Goal: Task Accomplishment & Management: Manage account settings

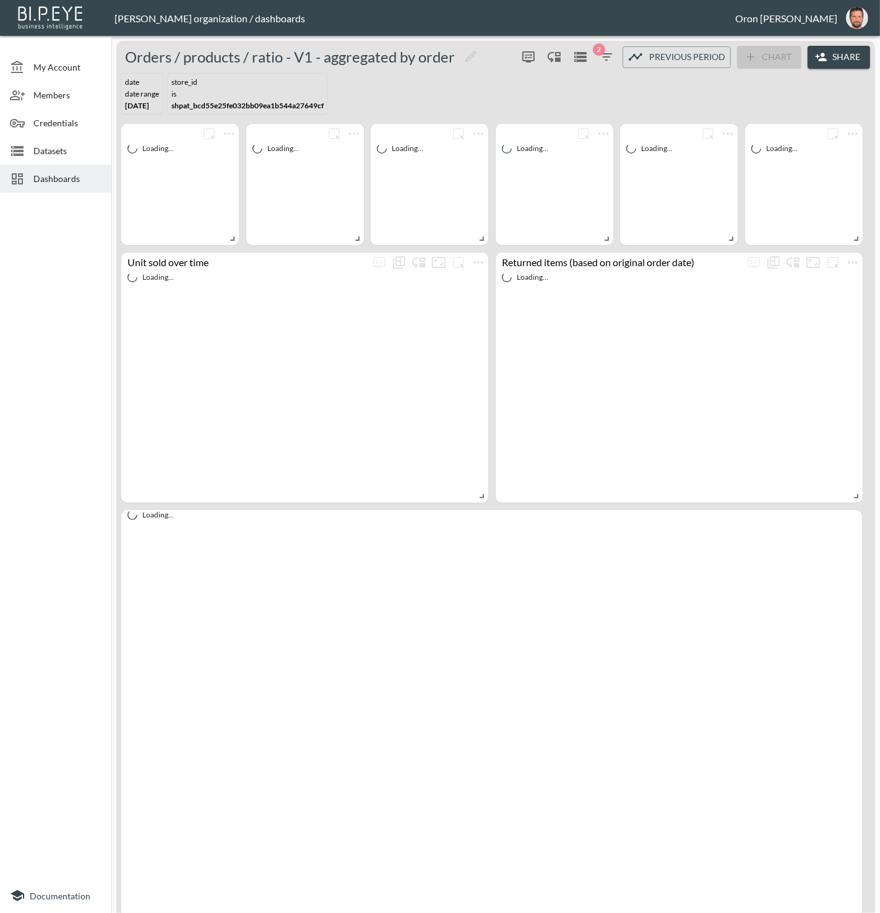
click at [831, 56] on button "Share" at bounding box center [839, 57] width 63 height 23
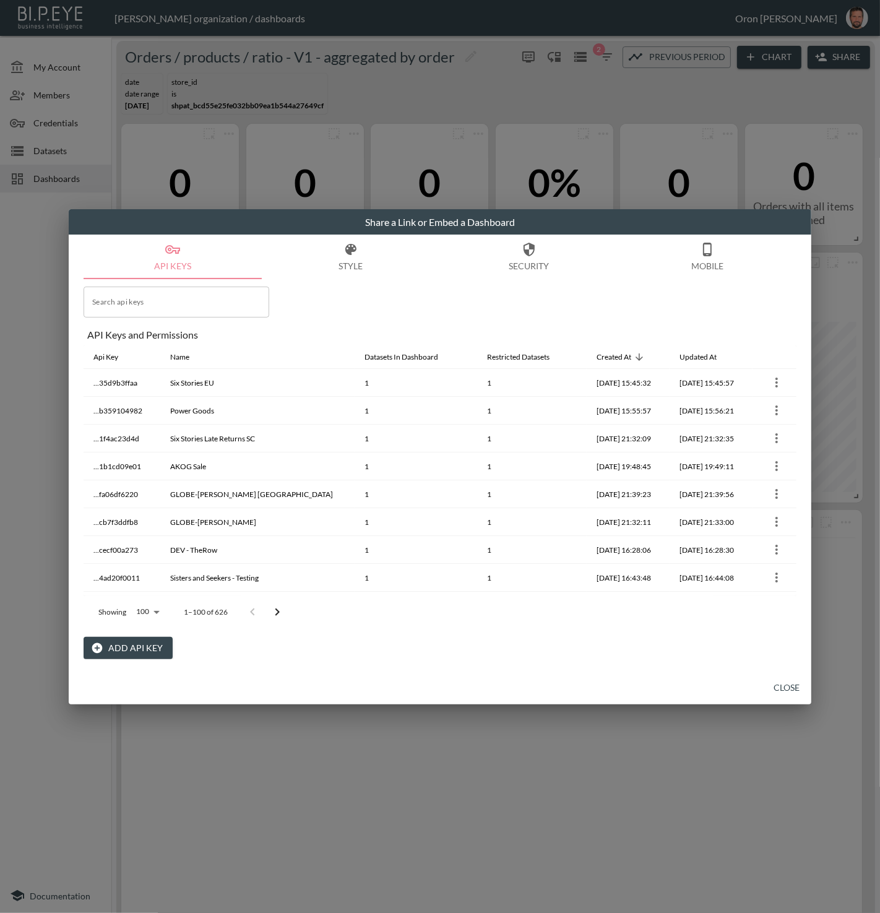
click at [127, 649] on button "Add API Key" at bounding box center [128, 648] width 89 height 23
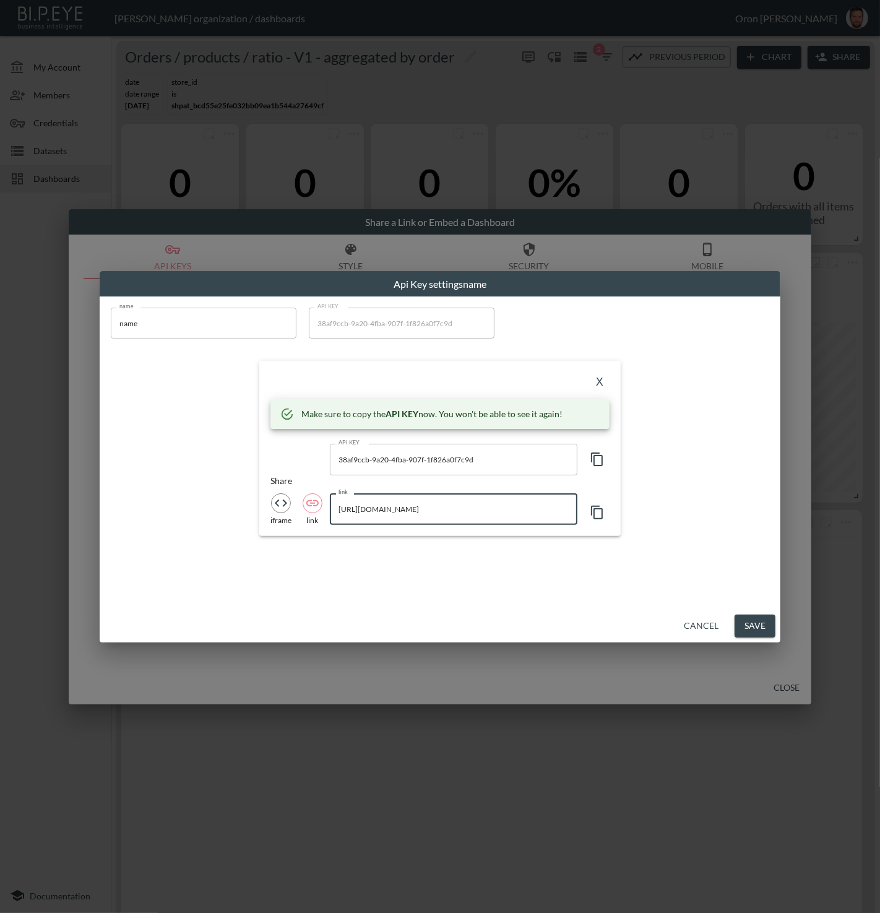
scroll to position [0, 395]
drag, startPoint x: 474, startPoint y: 511, endPoint x: 736, endPoint y: 514, distance: 261.8
click at [736, 514] on div "name name name API KEY 38af9ccb-9a20-4fba-907f-1f826a0f7c9d API KEY X Make sure…" at bounding box center [439, 421] width 673 height 243
type input "[URL][DOMAIN_NAME]"
click at [485, 508] on input "[URL][DOMAIN_NAME]" at bounding box center [454, 508] width 248 height 31
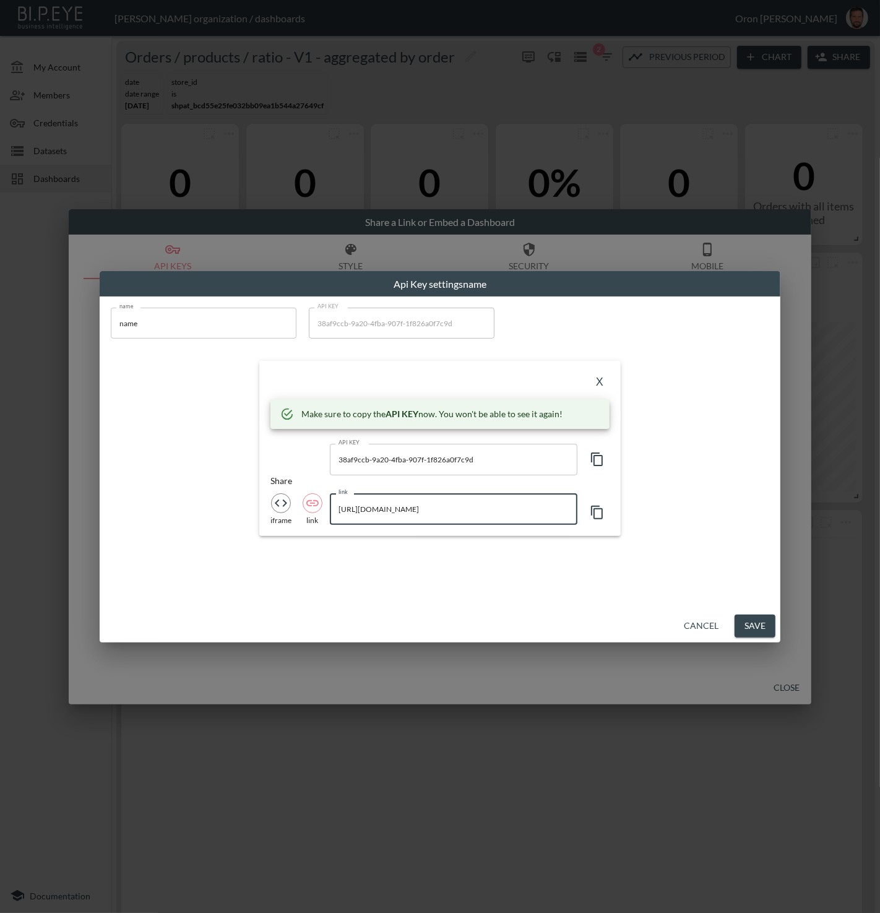
scroll to position [0, 0]
click at [603, 384] on button "X" at bounding box center [600, 382] width 20 height 20
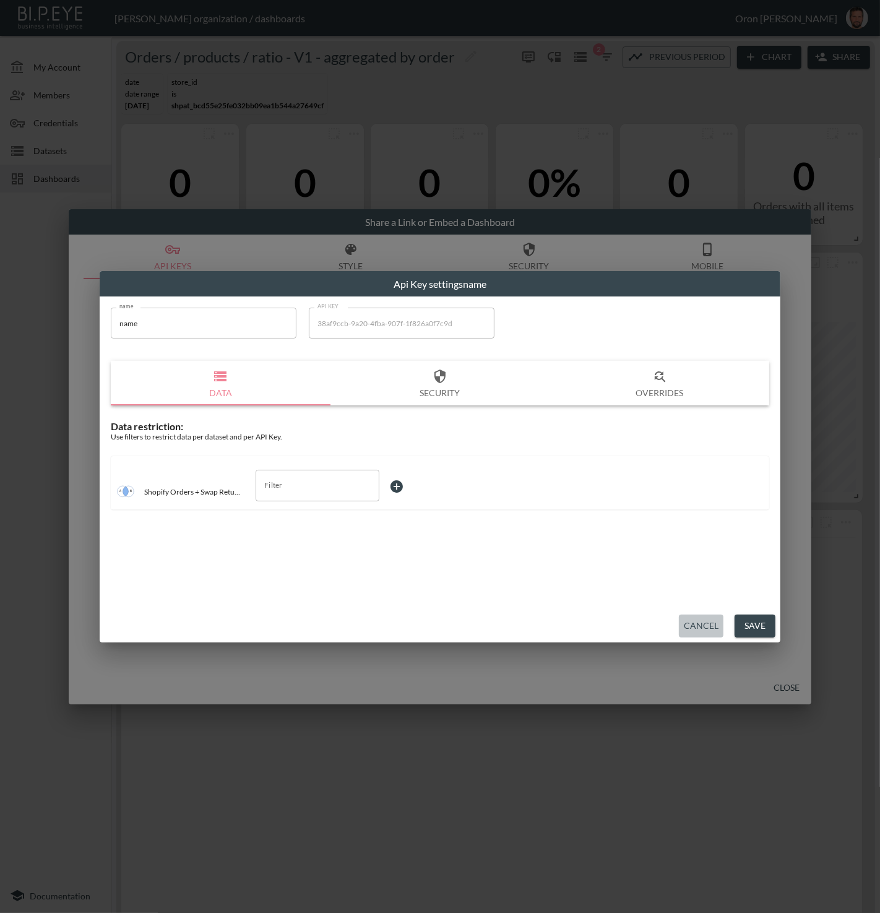
click at [699, 621] on button "Cancel" at bounding box center [701, 626] width 45 height 23
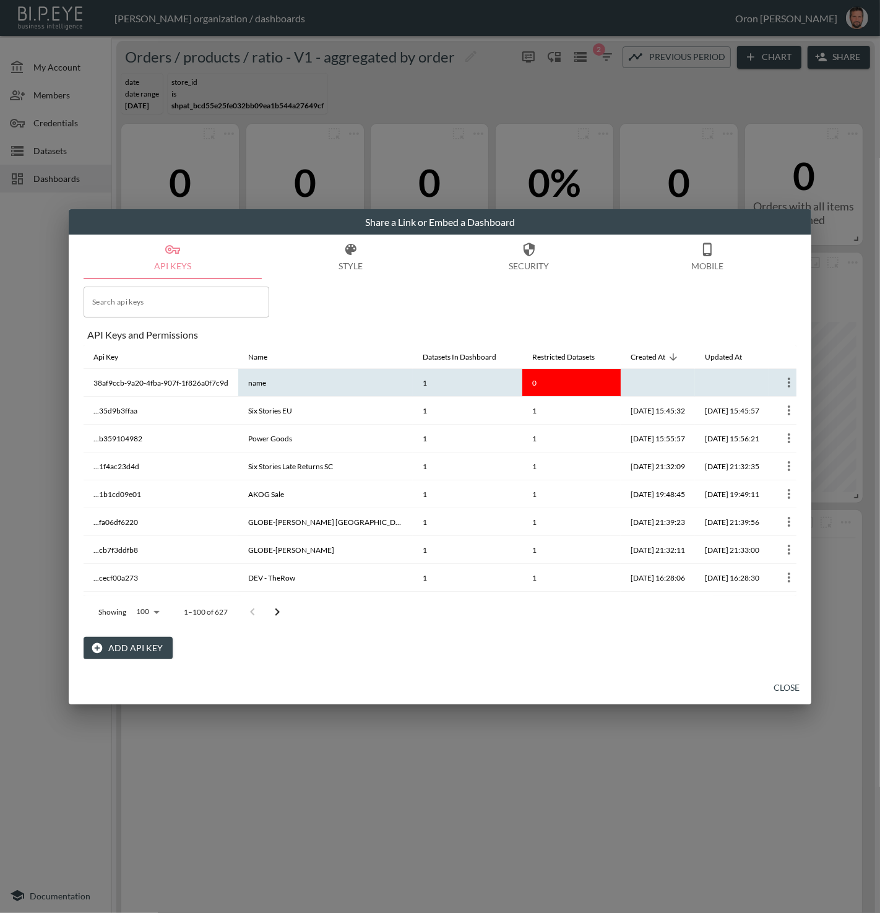
scroll to position [0, 29]
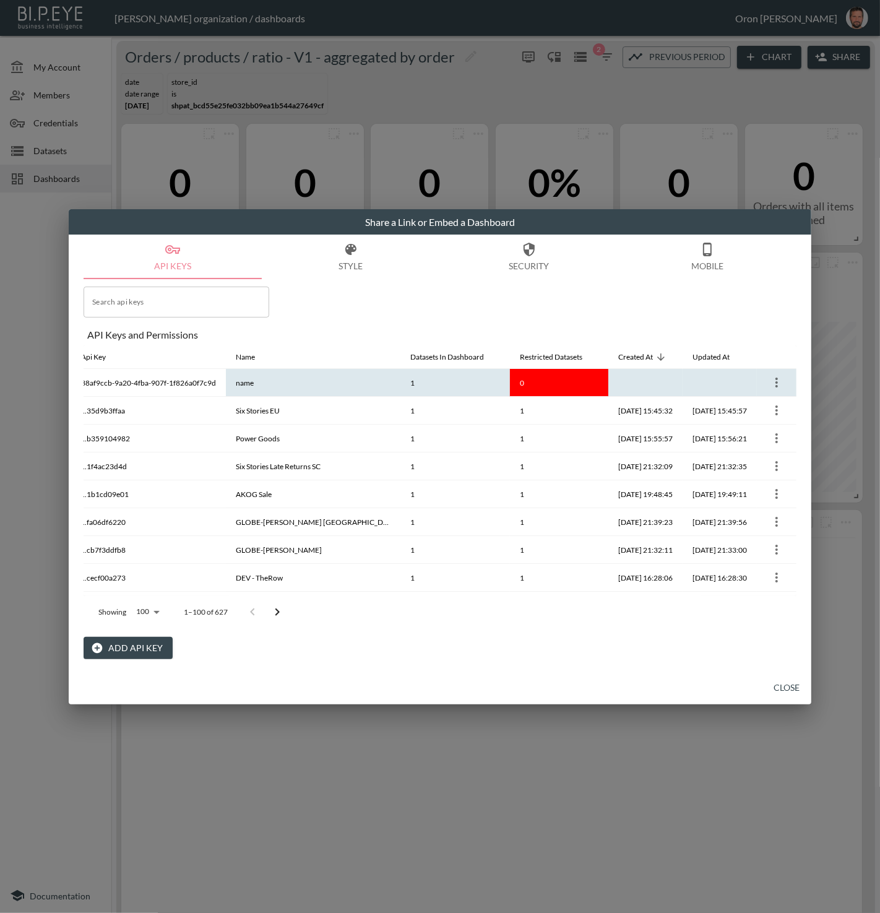
click at [770, 385] on icon "more" at bounding box center [776, 382] width 15 height 15
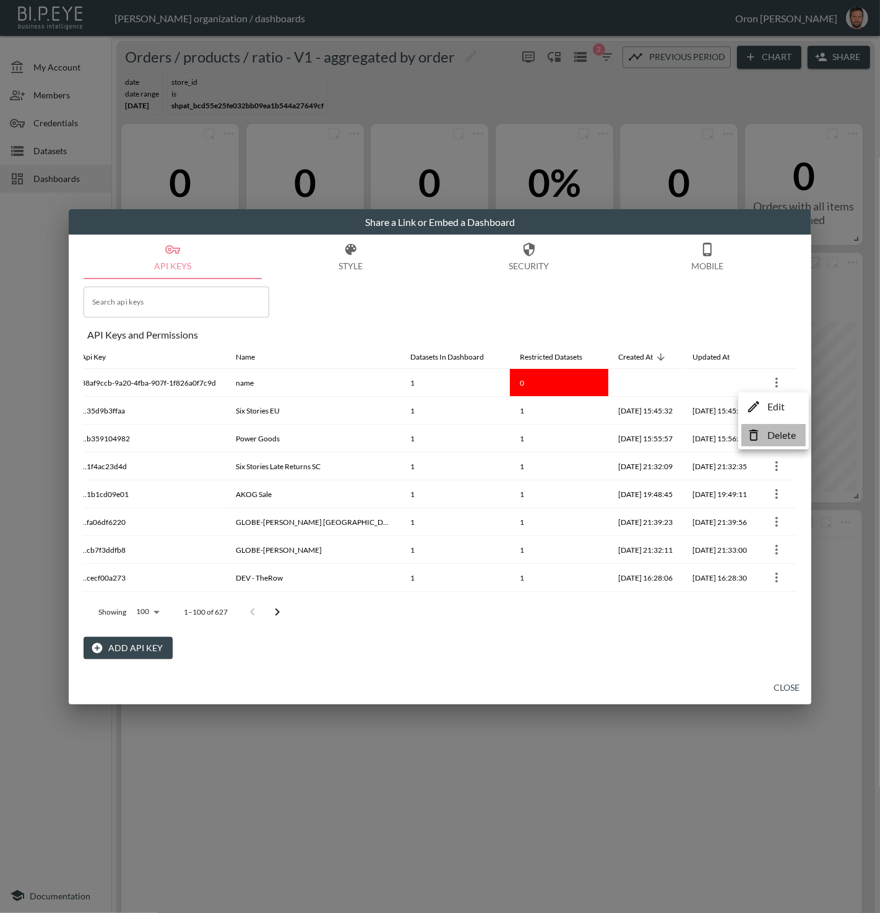
click at [756, 434] on icon at bounding box center [753, 435] width 15 height 15
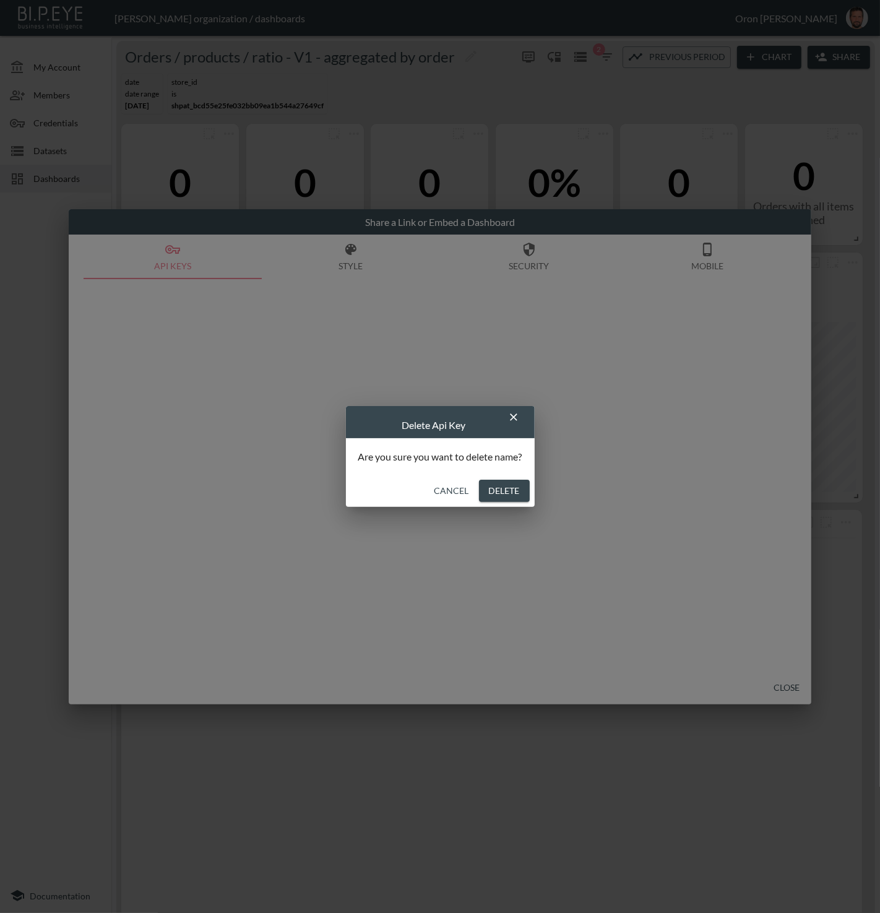
click at [510, 491] on button "Delete" at bounding box center [504, 491] width 51 height 23
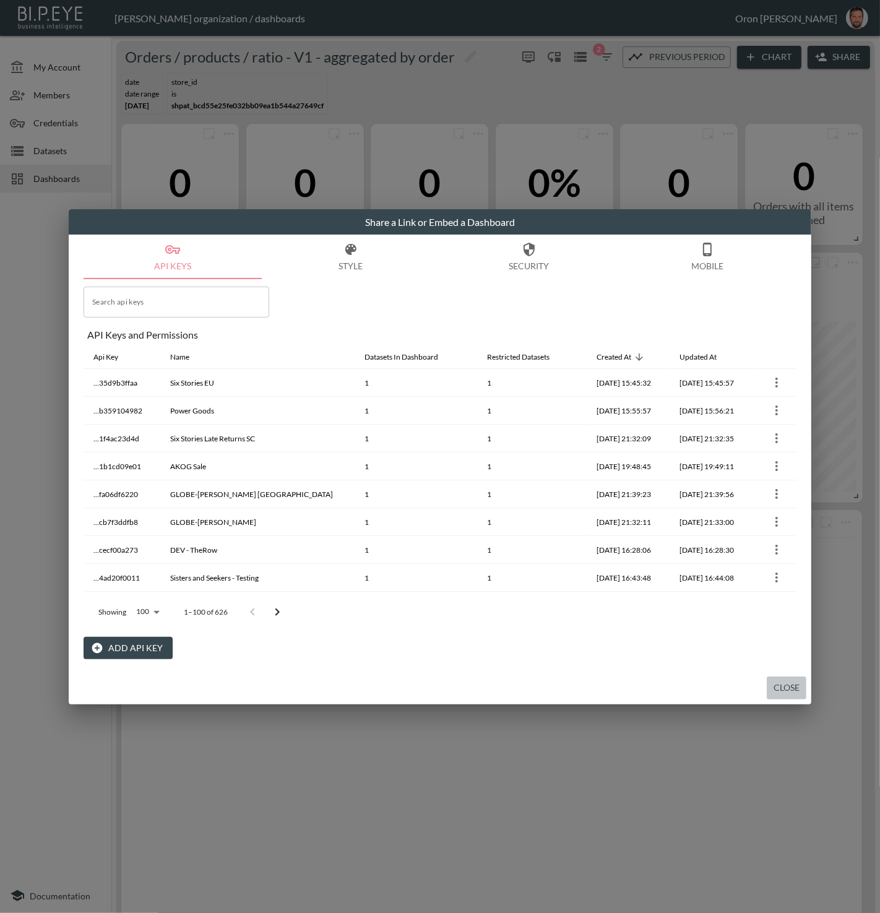
drag, startPoint x: 791, startPoint y: 679, endPoint x: 778, endPoint y: 680, distance: 13.0
click at [791, 679] on button "Close" at bounding box center [787, 687] width 40 height 23
